Goal: Task Accomplishment & Management: Use online tool/utility

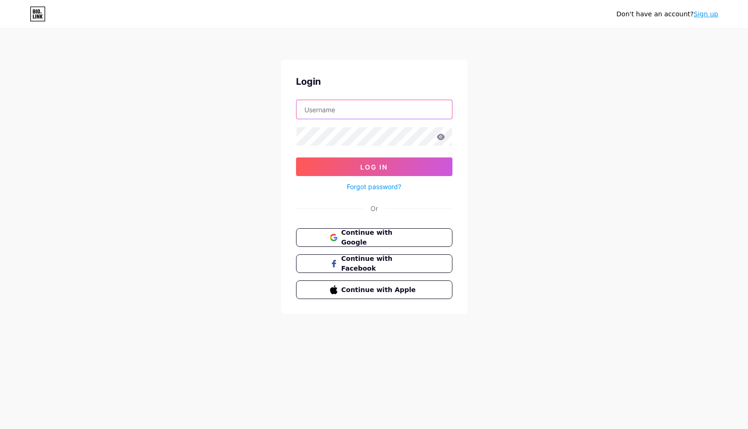
type input "[EMAIL_ADDRESS][DOMAIN_NAME]"
click at [374, 167] on button "Log In" at bounding box center [374, 166] width 156 height 19
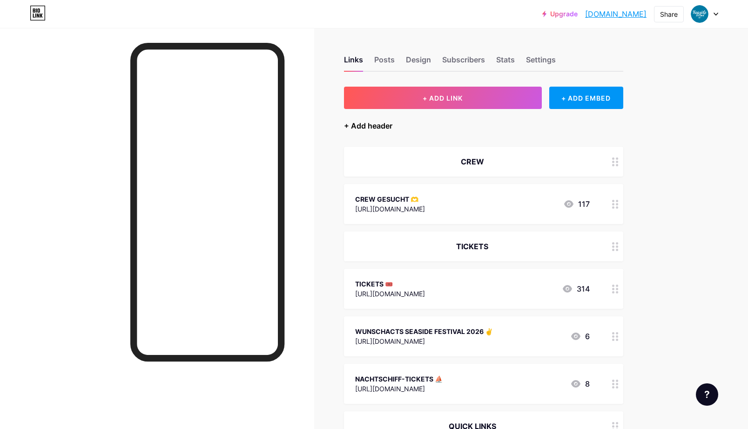
click at [382, 124] on div "+ Add header" at bounding box center [368, 125] width 48 height 11
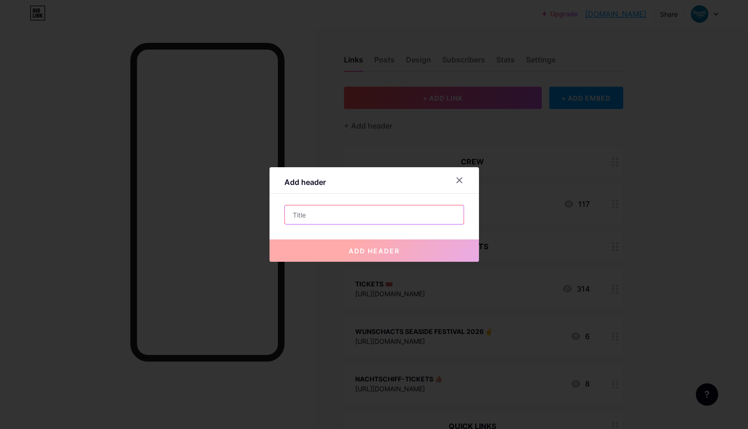
click at [331, 219] on input "text" at bounding box center [374, 214] width 179 height 19
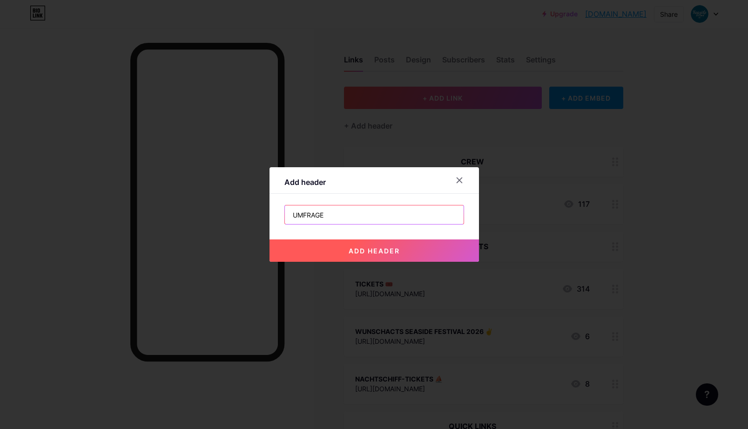
type input "UMFRAGE"
click at [375, 254] on span "add header" at bounding box center [374, 251] width 51 height 8
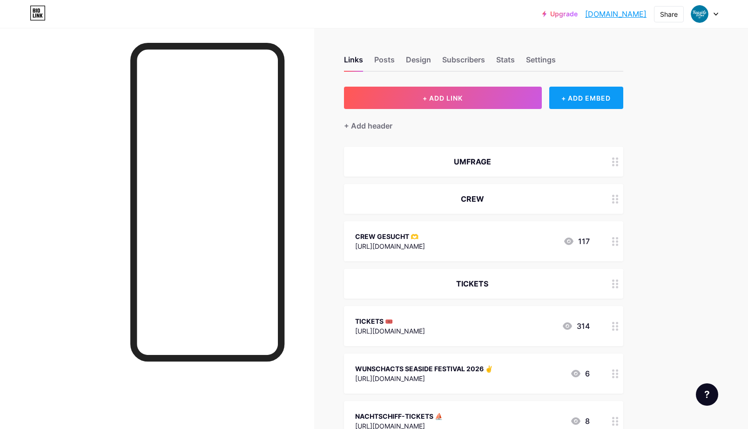
click at [604, 98] on div "+ ADD EMBED" at bounding box center [586, 98] width 74 height 22
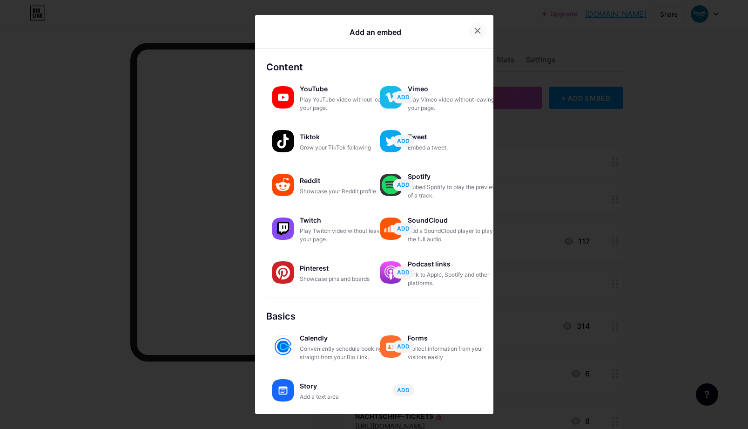
click at [475, 29] on icon at bounding box center [477, 30] width 5 height 5
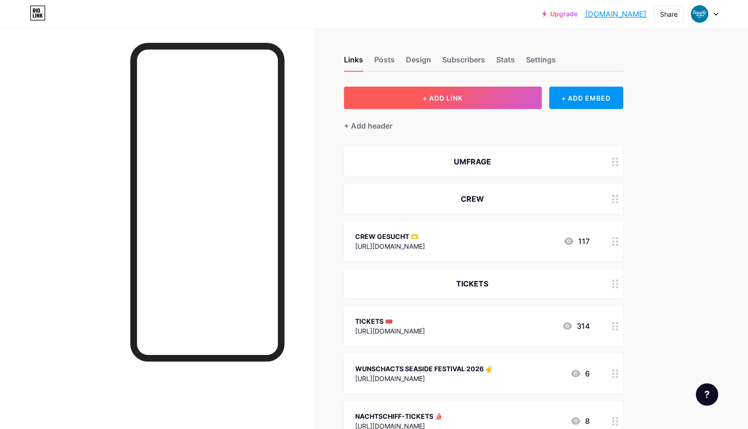
click at [462, 97] on span "+ ADD LINK" at bounding box center [443, 98] width 40 height 8
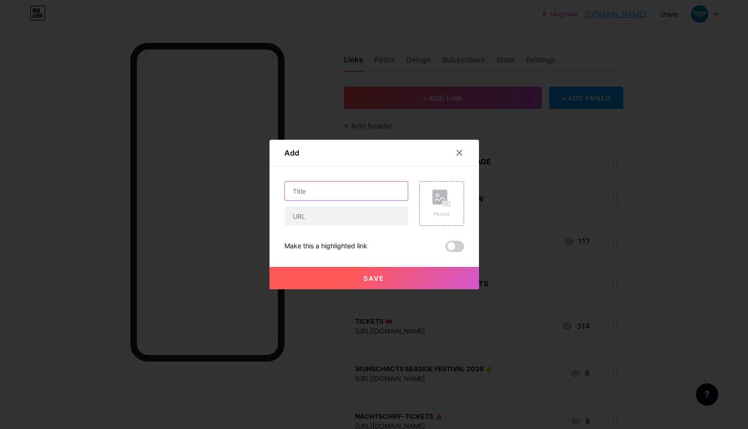
click at [331, 190] on input "text" at bounding box center [346, 191] width 123 height 19
type input "UMFRAGE"
click at [306, 219] on input "text" at bounding box center [346, 216] width 123 height 19
paste input "[URL][DOMAIN_NAME]"
type input "[URL][DOMAIN_NAME]"
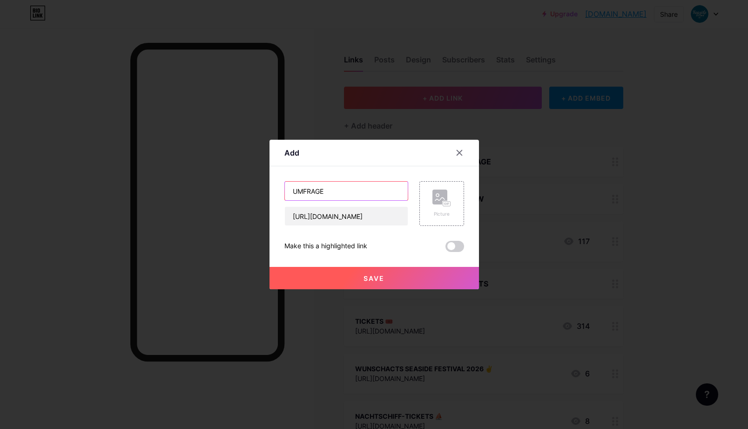
click at [342, 188] on input "UMFRAGE" at bounding box center [346, 191] width 123 height 19
type input "UMFRAGE 💬"
click at [382, 273] on button "Save" at bounding box center [374, 278] width 209 height 22
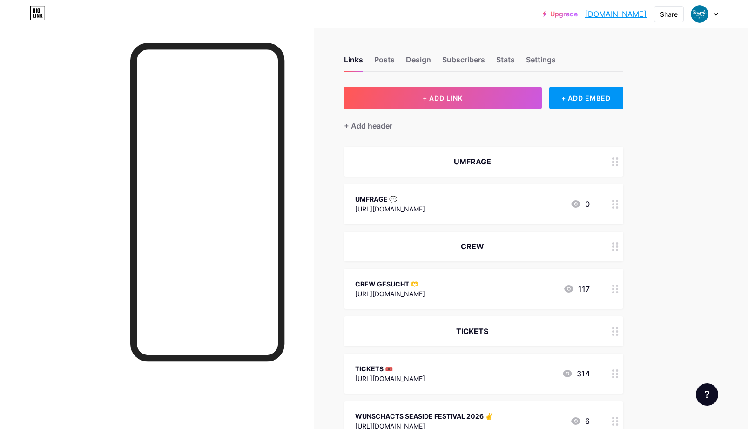
click at [614, 163] on icon at bounding box center [615, 161] width 7 height 9
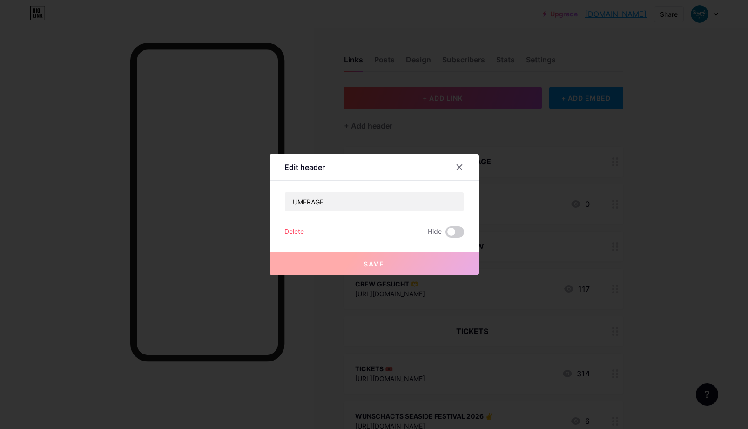
click at [294, 229] on div "Delete" at bounding box center [294, 231] width 20 height 11
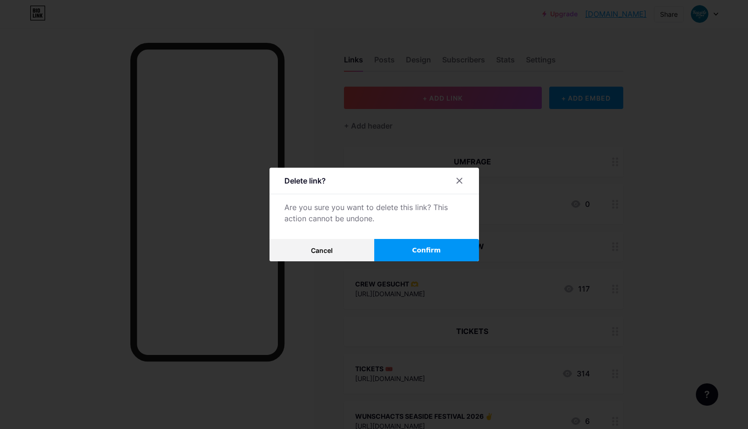
click at [417, 250] on span "Confirm" at bounding box center [426, 250] width 29 height 10
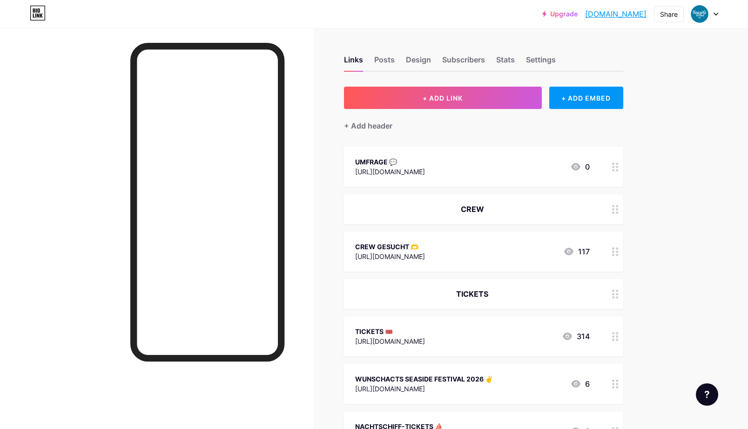
click at [715, 14] on icon at bounding box center [716, 14] width 5 height 3
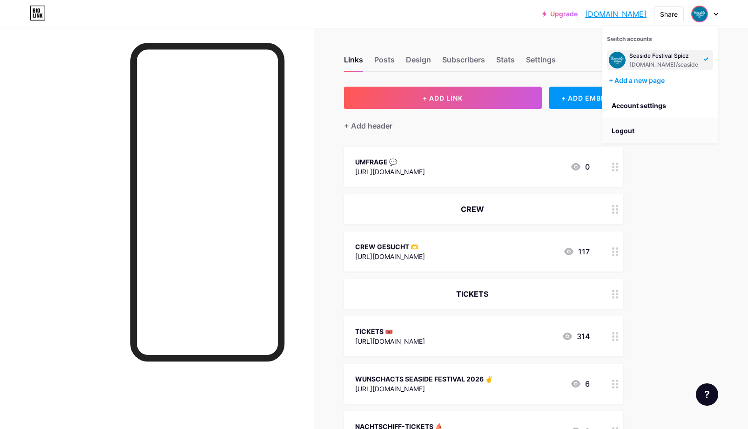
click at [625, 131] on li "Logout" at bounding box center [659, 130] width 115 height 25
